Goal: Check status: Check status

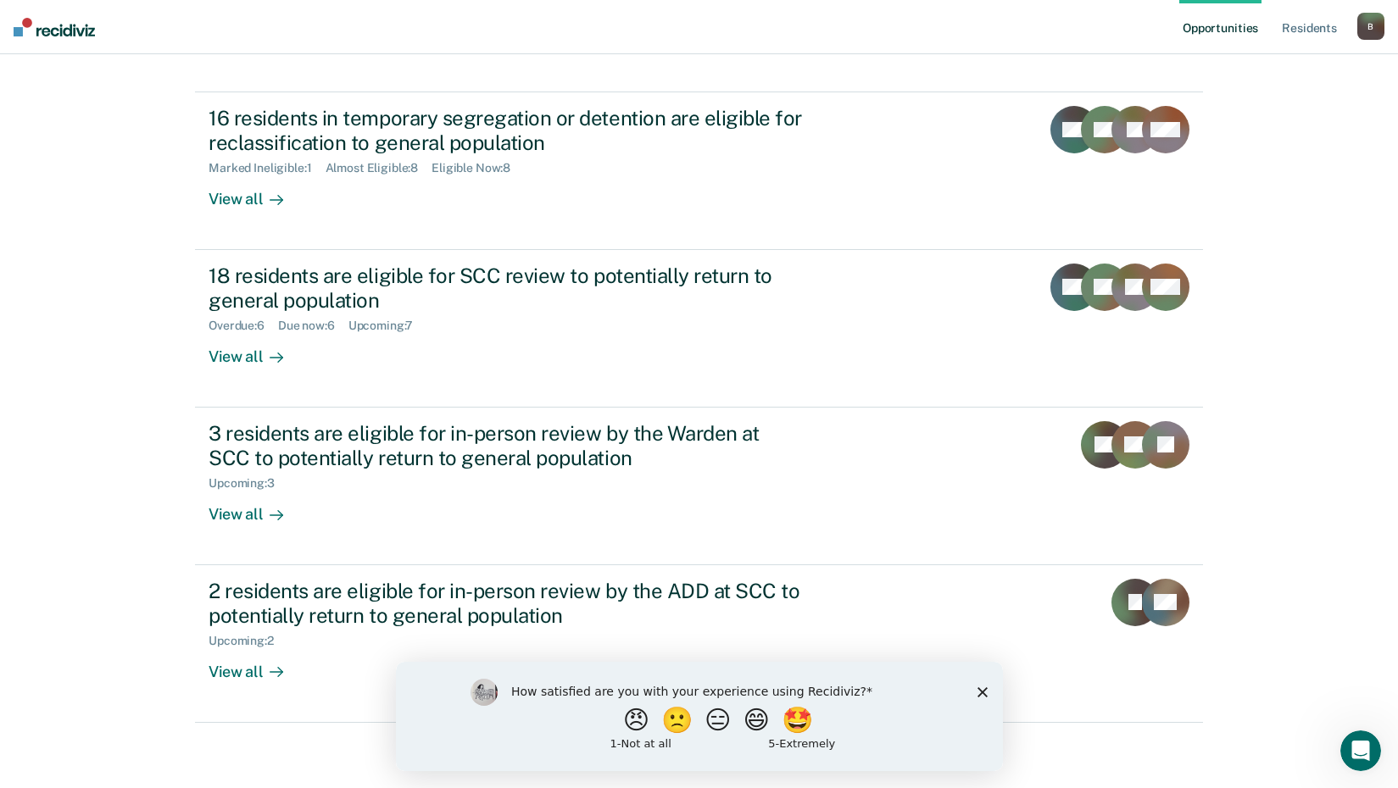
scroll to position [129, 0]
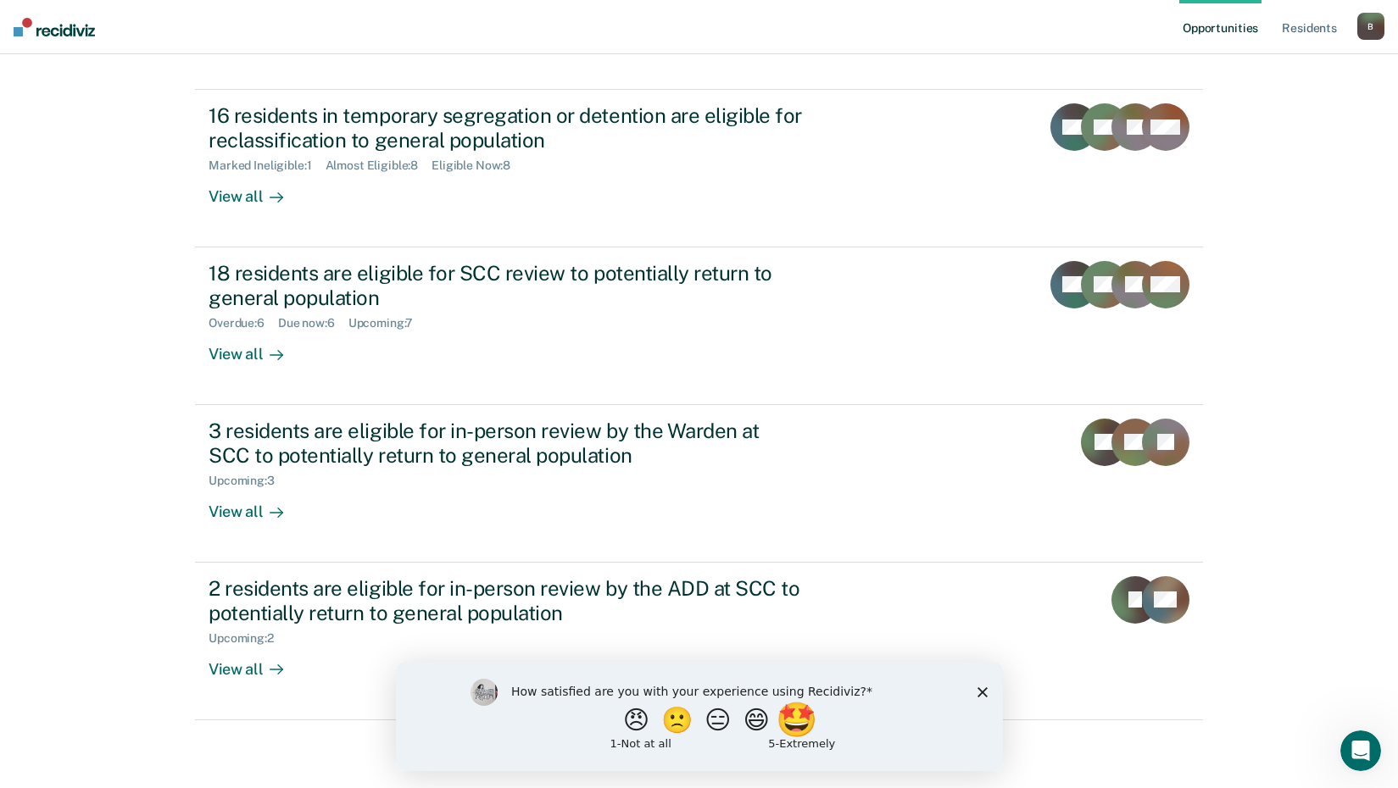
click at [821, 732] on button "🤩" at bounding box center [798, 720] width 46 height 34
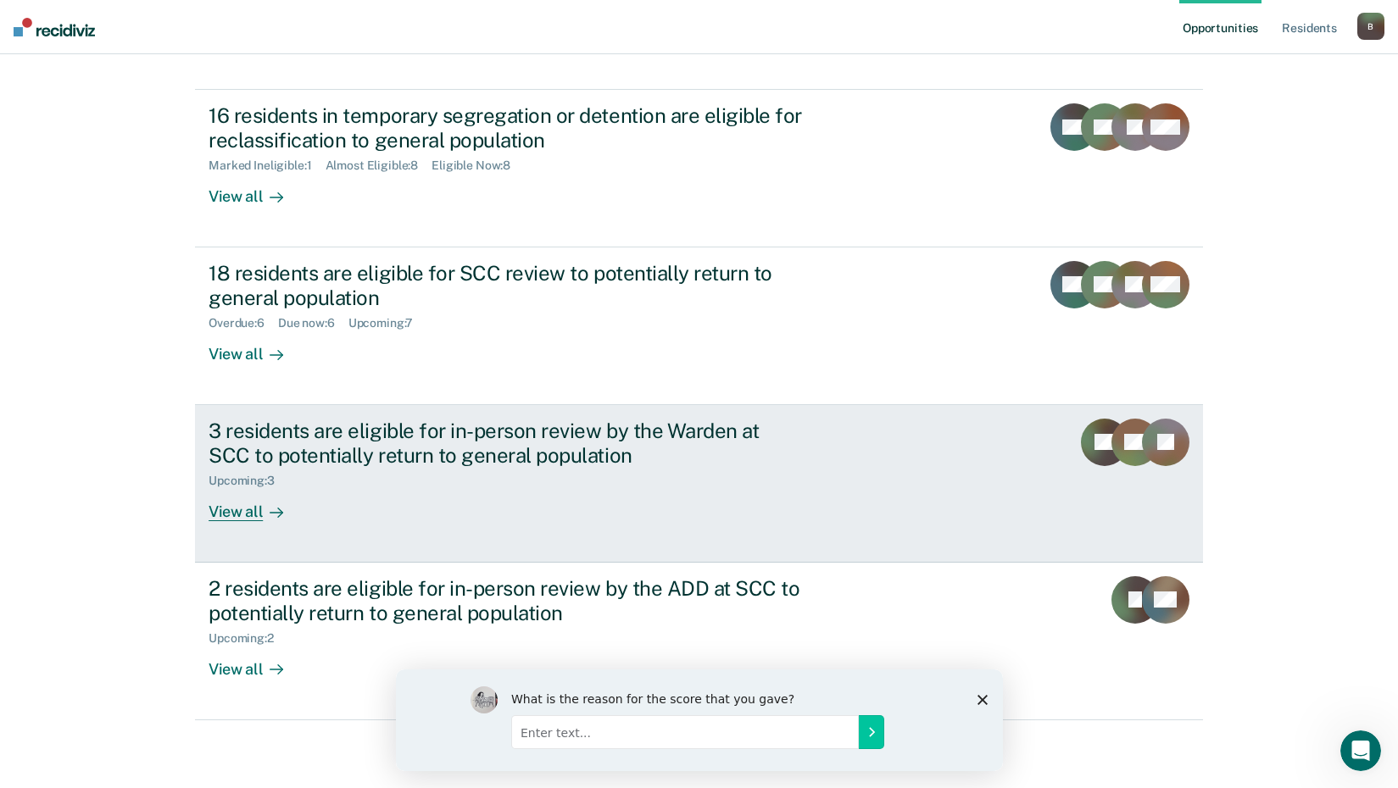
click at [415, 448] on div "3 residents are eligible for in-person review by the Warden at SCC to potential…" at bounding box center [506, 443] width 595 height 49
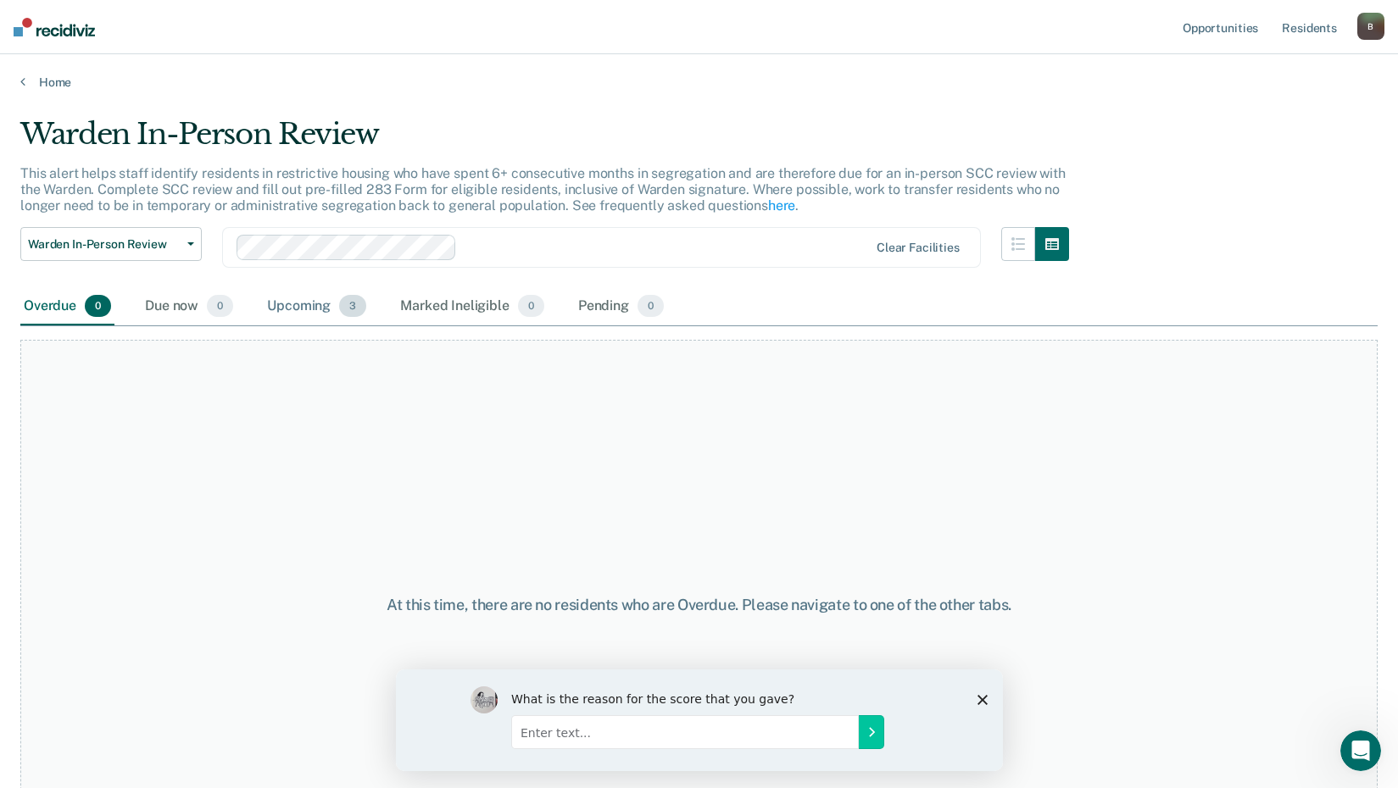
click at [315, 315] on div "Upcoming 3" at bounding box center [317, 306] width 106 height 37
